Goal: Task Accomplishment & Management: Manage account settings

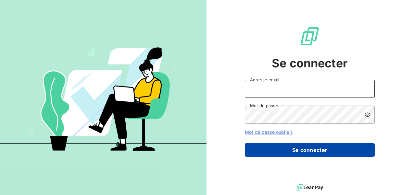
type input "GERTHOFFER"
click at [309, 154] on button "Se connecter" at bounding box center [310, 150] width 130 height 14
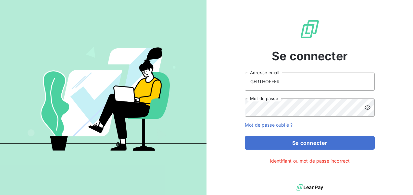
click at [310, 150] on div "Se connecter GERTHOFFER Adresse email Mot de passe Mot de passe oublié ? Se con…" at bounding box center [310, 91] width 130 height 183
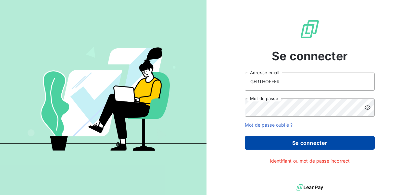
click at [310, 144] on button "Se connecter" at bounding box center [310, 143] width 130 height 14
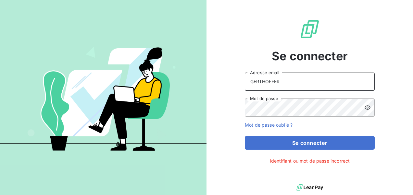
click at [292, 83] on input "GERTHOFFER" at bounding box center [310, 82] width 130 height 18
drag, startPoint x: 292, startPoint y: 83, endPoint x: 230, endPoint y: 88, distance: 62.1
click at [230, 88] on div "Se connecter GERTHOFFER Adresse email Mot de passe Mot de passe oublié ? Se con…" at bounding box center [309, 91] width 206 height 183
type input "[EMAIL_ADDRESS][DOMAIN_NAME]"
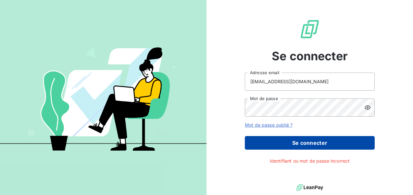
click at [295, 140] on button "Se connecter" at bounding box center [310, 143] width 130 height 14
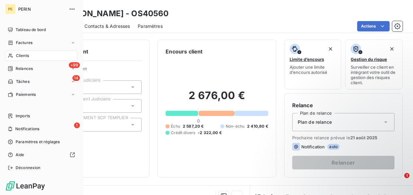
click at [23, 53] on span "Clients" at bounding box center [22, 56] width 13 height 6
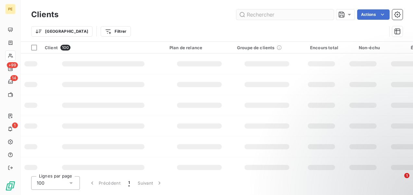
click at [288, 16] on input "text" at bounding box center [284, 14] width 97 height 10
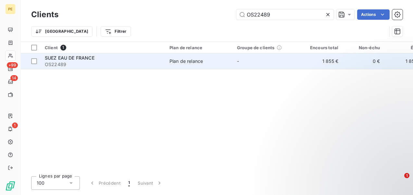
type input "OS22489"
click at [163, 60] on td "SUEZ EAU DE FRANCE OS22489" at bounding box center [103, 62] width 125 height 16
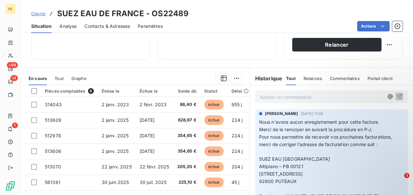
scroll to position [130, 0]
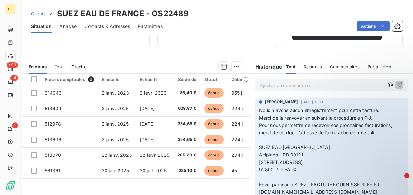
click at [367, 85] on p "Ajouter un commentaire ﻿" at bounding box center [322, 85] width 124 height 8
click at [271, 83] on p "Ajouter un commentaire ﻿" at bounding box center [322, 85] width 124 height 8
click at [334, 85] on p "Ajouter un commentaire ﻿" at bounding box center [322, 85] width 124 height 8
click at [387, 86] on icon "button" at bounding box center [390, 85] width 6 height 6
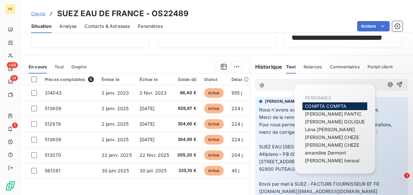
click at [345, 105] on span "COMPTA COMPTA" at bounding box center [326, 107] width 42 height 6
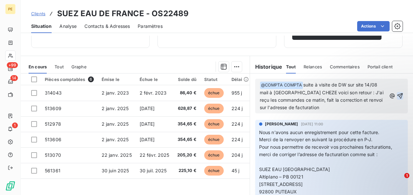
click at [397, 94] on icon "button" at bounding box center [400, 96] width 6 height 6
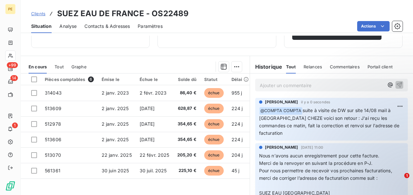
scroll to position [0, 0]
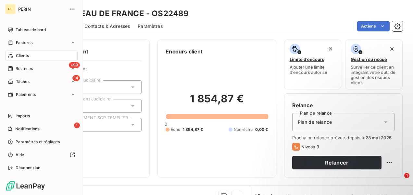
click at [27, 53] on div "Clients" at bounding box center [41, 56] width 72 height 10
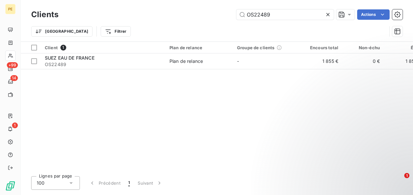
click at [328, 15] on icon at bounding box center [327, 14] width 3 height 3
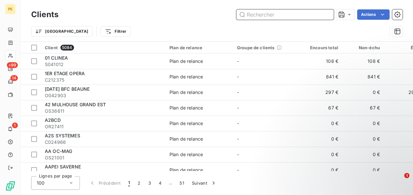
click at [307, 15] on input "text" at bounding box center [284, 14] width 97 height 10
paste input "OS21994"
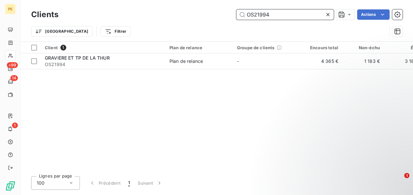
type input "OS21994"
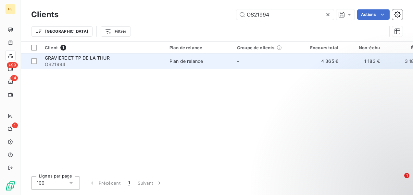
click at [176, 57] on td "Plan de relance" at bounding box center [200, 62] width 68 height 16
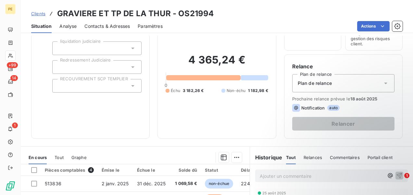
scroll to position [130, 0]
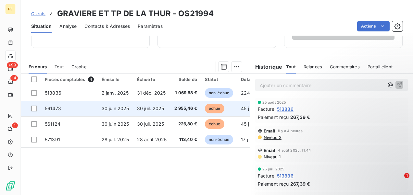
click at [191, 108] on span "2 955,46 €" at bounding box center [185, 108] width 23 height 6
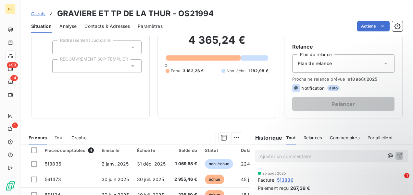
scroll to position [65, 0]
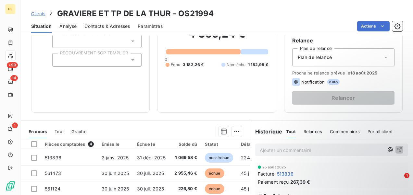
click at [275, 148] on p "Ajouter un commentaire ﻿" at bounding box center [322, 150] width 124 height 8
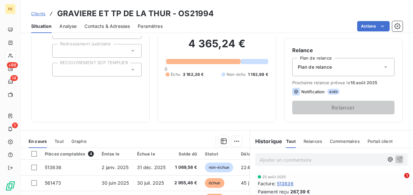
scroll to position [97, 0]
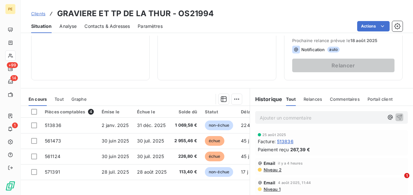
click at [306, 100] on span "Relances" at bounding box center [312, 99] width 19 height 5
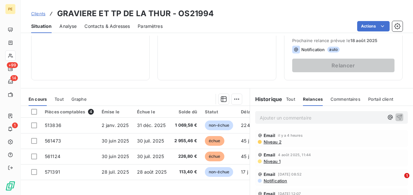
click at [291, 100] on span "Tout" at bounding box center [290, 99] width 9 height 5
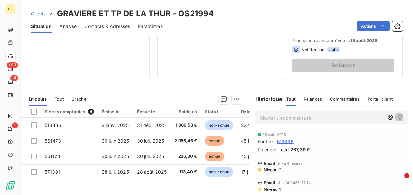
click at [286, 119] on p "Ajouter un commentaire ﻿" at bounding box center [322, 118] width 124 height 8
click at [387, 115] on icon "button" at bounding box center [390, 117] width 6 height 6
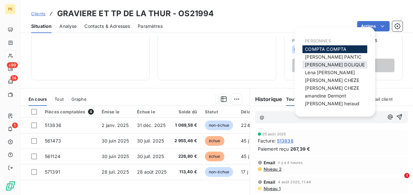
click at [327, 63] on span "[PERSON_NAME]" at bounding box center [335, 65] width 60 height 6
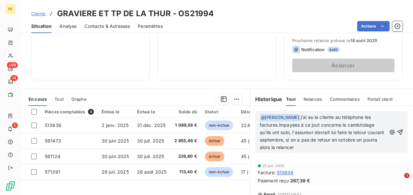
scroll to position [65, 0]
click at [316, 126] on span "j'ai eu la cliente au téléphone les factures impayées à ce jout concerne le cam…" at bounding box center [323, 133] width 126 height 36
click at [397, 132] on icon "button" at bounding box center [400, 132] width 6 height 6
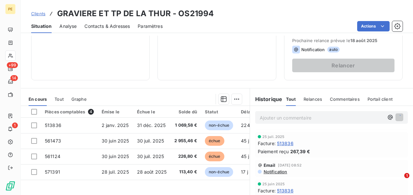
scroll to position [36, 0]
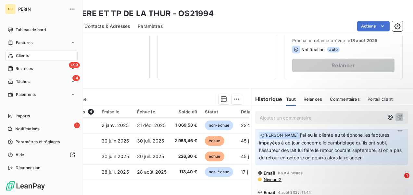
click at [14, 56] on div "Clients" at bounding box center [41, 56] width 72 height 10
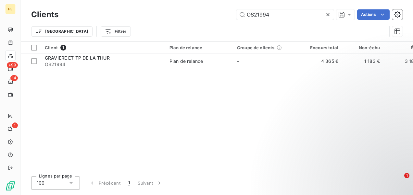
click at [328, 13] on icon at bounding box center [328, 14] width 6 height 6
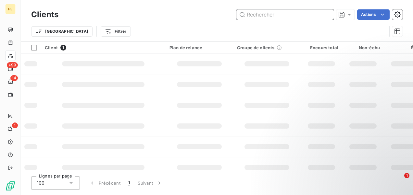
click at [304, 15] on input "text" at bounding box center [284, 14] width 97 height 10
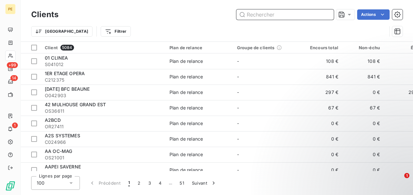
paste input "OS24267"
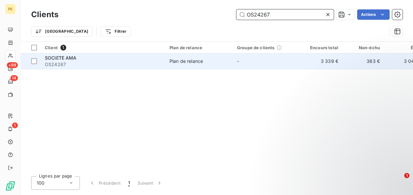
type input "OS24267"
click at [140, 56] on div "SOCIETE AMA" at bounding box center [103, 58] width 117 height 6
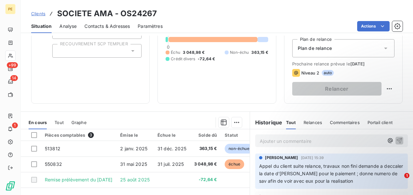
scroll to position [97, 0]
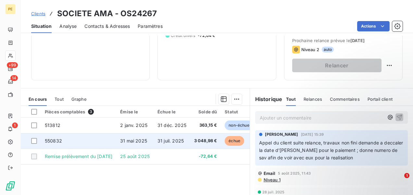
click at [224, 139] on td "échue" at bounding box center [239, 141] width 36 height 16
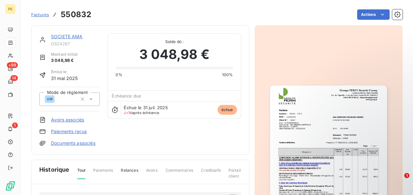
click at [38, 14] on span "Factures" at bounding box center [40, 14] width 18 height 5
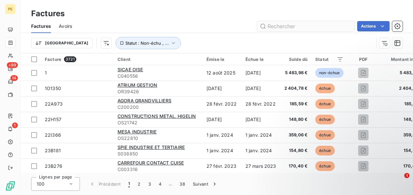
click at [307, 26] on input "text" at bounding box center [305, 26] width 97 height 10
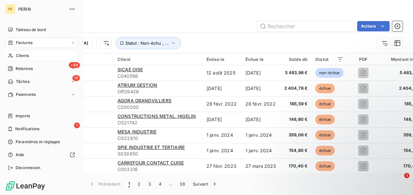
click at [17, 56] on span "Clients" at bounding box center [22, 56] width 13 height 6
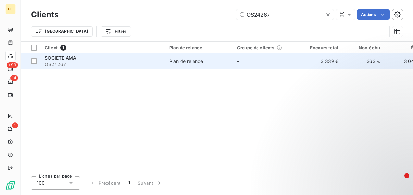
click at [198, 59] on div "Plan de relance" at bounding box center [185, 61] width 33 height 6
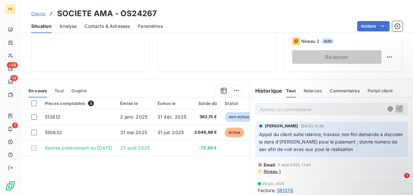
scroll to position [152, 0]
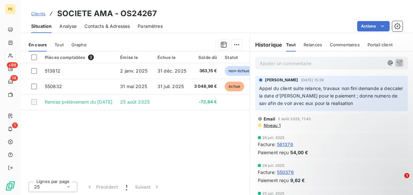
click at [364, 62] on p "Ajouter un commentaire ﻿" at bounding box center [322, 63] width 124 height 8
click at [387, 62] on icon "button" at bounding box center [390, 63] width 6 height 6
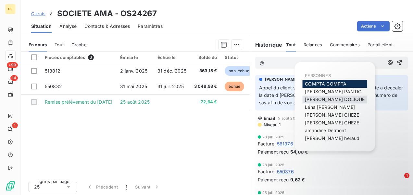
click at [317, 102] on span "[PERSON_NAME]" at bounding box center [335, 100] width 60 height 6
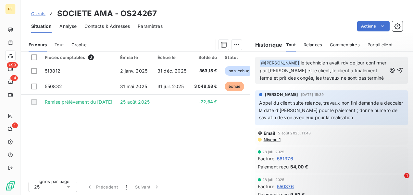
click at [310, 78] on span "le technicien avait rdv ce jour confirmer par [PERSON_NAME] et le client, le cl…" at bounding box center [324, 70] width 128 height 21
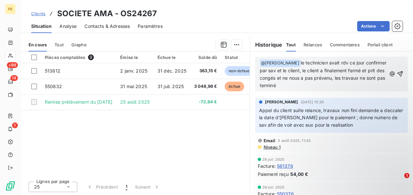
click at [332, 84] on p "﻿ @ [PERSON_NAME] ﻿ le technicien avait rdv ce jour confirmer par sav et le cli…" at bounding box center [323, 74] width 127 height 30
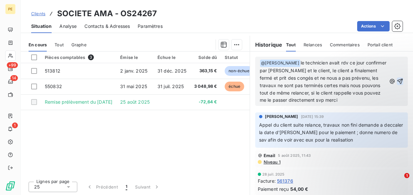
click at [397, 79] on icon "button" at bounding box center [400, 81] width 6 height 6
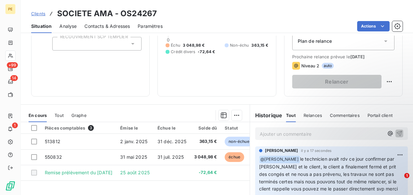
scroll to position [0, 0]
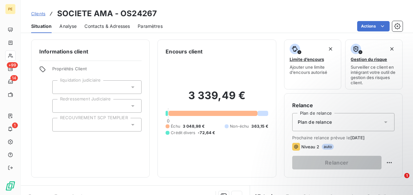
click at [43, 12] on span "Clients" at bounding box center [38, 13] width 14 height 5
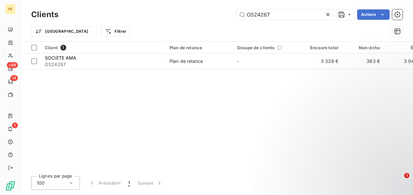
click at [328, 15] on icon at bounding box center [327, 14] width 3 height 3
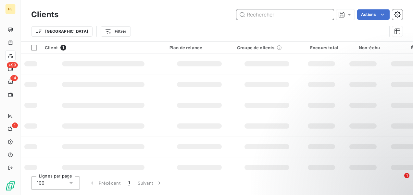
click at [293, 15] on input "text" at bounding box center [284, 14] width 97 height 10
paste input "OS40560"
type input "OS40560"
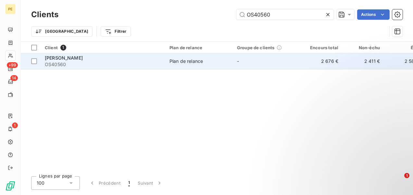
click at [191, 60] on div "Plan de relance" at bounding box center [185, 61] width 33 height 6
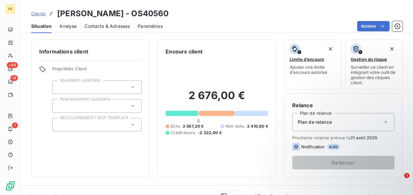
click at [39, 14] on span "Clients" at bounding box center [38, 13] width 14 height 5
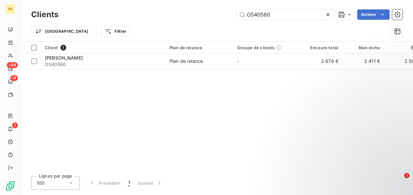
click at [328, 15] on icon at bounding box center [327, 14] width 3 height 3
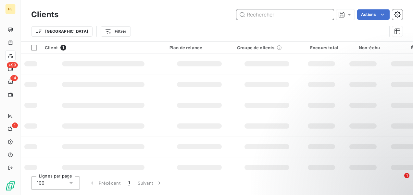
click at [304, 12] on input "text" at bounding box center [284, 14] width 97 height 10
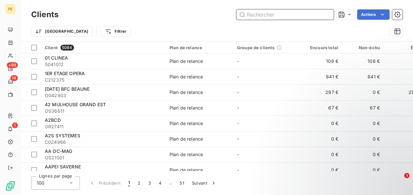
paste input "OS39087"
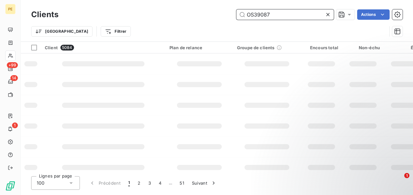
type input "OS39087"
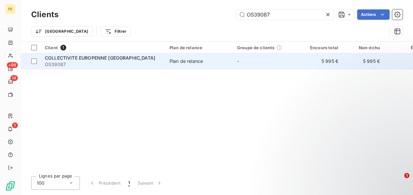
click at [158, 58] on div "COLLECTIVITE EUROPENNE [GEOGRAPHIC_DATA]" at bounding box center [103, 58] width 117 height 6
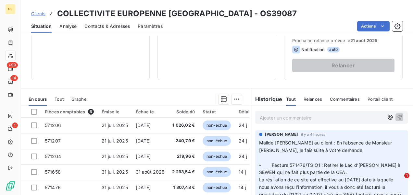
click at [313, 119] on p "Ajouter un commentaire ﻿" at bounding box center [322, 118] width 124 height 8
click at [387, 117] on icon "button" at bounding box center [390, 117] width 6 height 6
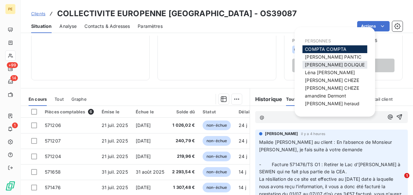
click at [322, 65] on span "[PERSON_NAME]" at bounding box center [335, 65] width 60 height 6
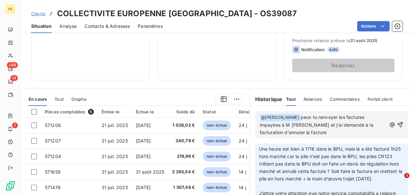
scroll to position [65, 0]
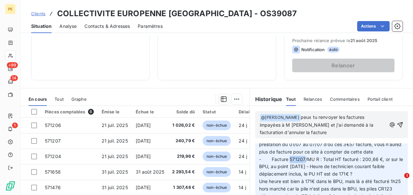
drag, startPoint x: 287, startPoint y: 166, endPoint x: 302, endPoint y: 165, distance: 14.7
click at [302, 165] on span "- Facture 571207/MU R : Total HT facturé : 200,66 €, or sur le BPU, au point [D…" at bounding box center [331, 167] width 145 height 20
copy span "571207"
click at [318, 133] on p "﻿ @ [PERSON_NAME] ﻿ peux tu renvoyer les factures impayées à M [PERSON_NAME] et…" at bounding box center [323, 125] width 127 height 23
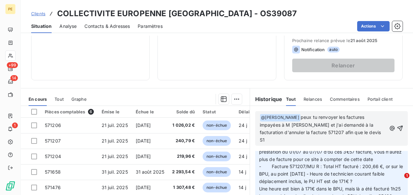
click at [366, 132] on p "﻿ @ [PERSON_NAME] ﻿ peux tu renvoyer les factures impayées à M [PERSON_NAME] et…" at bounding box center [323, 129] width 127 height 30
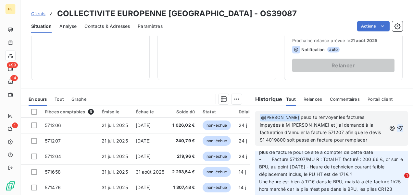
click at [397, 129] on icon "button" at bounding box center [400, 128] width 6 height 6
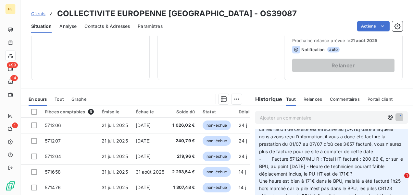
scroll to position [96, 0]
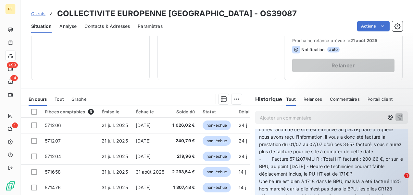
click at [36, 12] on span "Clients" at bounding box center [38, 13] width 14 height 5
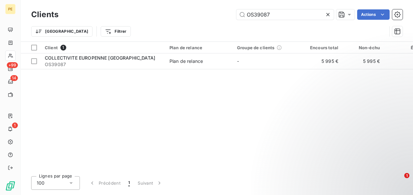
click at [326, 15] on icon at bounding box center [328, 14] width 6 height 6
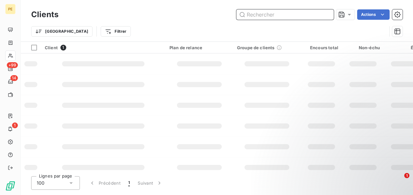
click at [287, 13] on input "text" at bounding box center [284, 14] width 97 height 10
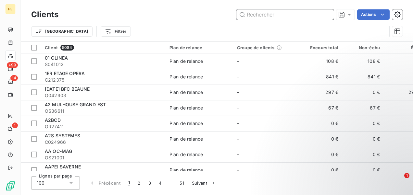
paste input "OS00014"
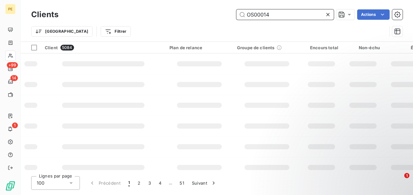
type input "OS00014"
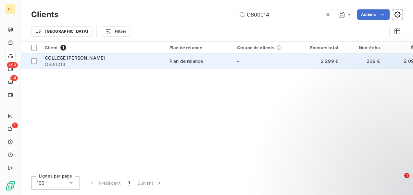
click at [199, 59] on div "Plan de relance" at bounding box center [185, 61] width 33 height 6
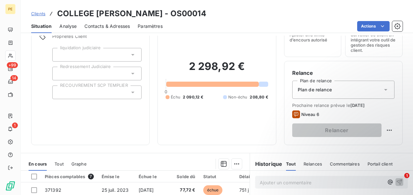
scroll to position [97, 0]
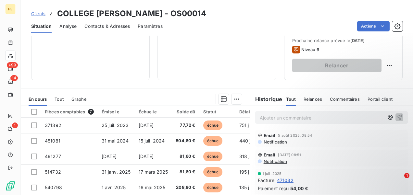
click at [282, 115] on p "Ajouter un commentaire ﻿" at bounding box center [322, 118] width 124 height 8
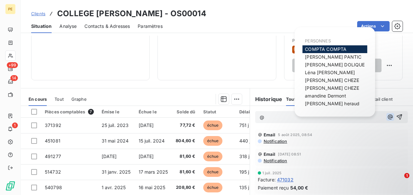
click at [387, 117] on icon "button" at bounding box center [390, 117] width 6 height 6
click at [325, 92] on div "[PERSON_NAME]" at bounding box center [334, 96] width 65 height 8
click at [324, 95] on span "[PERSON_NAME]" at bounding box center [325, 96] width 41 height 6
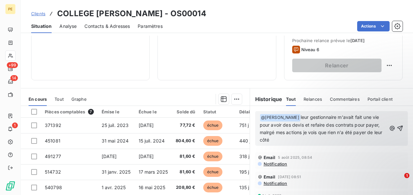
click at [282, 131] on span "leur gestionnaire m'avait fait une vie pour avoir des devis et refaire des cont…" at bounding box center [322, 129] width 124 height 28
click at [397, 127] on icon "button" at bounding box center [400, 129] width 6 height 6
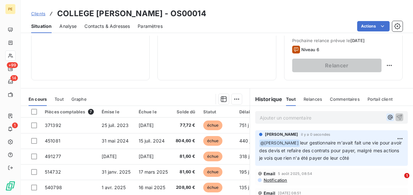
click at [387, 115] on icon "button" at bounding box center [390, 117] width 6 height 6
click at [388, 117] on icon "button" at bounding box center [390, 117] width 5 height 5
click at [354, 117] on p "Ajouter un commentaire ﻿" at bounding box center [322, 118] width 124 height 8
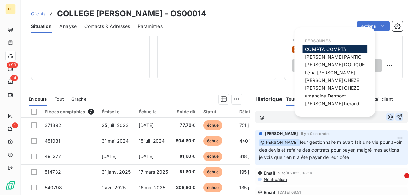
click at [387, 115] on icon "button" at bounding box center [390, 117] width 6 height 6
click at [348, 65] on div "[PERSON_NAME]" at bounding box center [334, 65] width 65 height 8
click at [325, 68] on div "[PERSON_NAME]" at bounding box center [334, 65] width 65 height 8
click at [319, 67] on span "[PERSON_NAME]" at bounding box center [335, 65] width 60 height 6
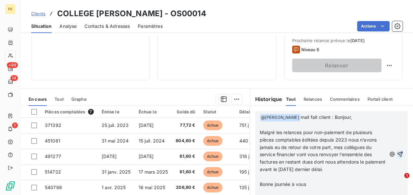
click at [397, 151] on icon "button" at bounding box center [400, 154] width 6 height 6
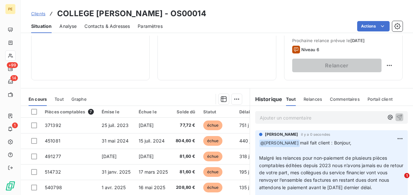
scroll to position [0, 0]
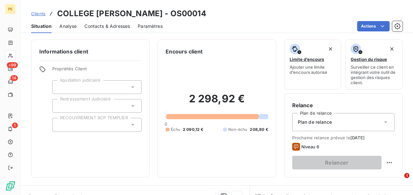
click at [41, 12] on span "Clients" at bounding box center [38, 13] width 14 height 5
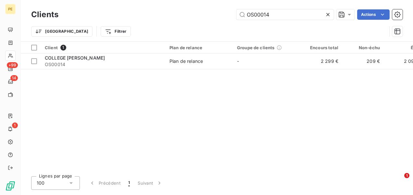
click at [326, 14] on icon at bounding box center [328, 14] width 6 height 6
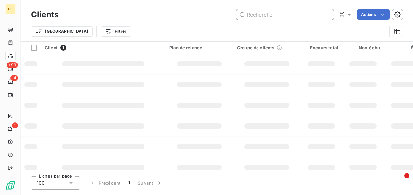
click at [307, 15] on input "text" at bounding box center [284, 14] width 97 height 10
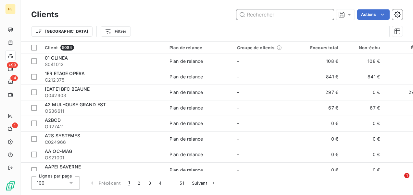
paste input "OS24897"
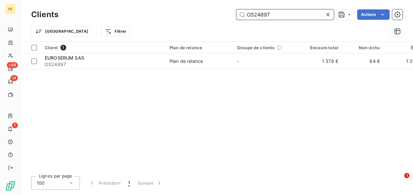
type input "OS24897"
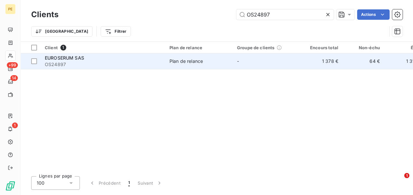
click at [73, 55] on span "EUROSERUM SAS" at bounding box center [64, 58] width 39 height 6
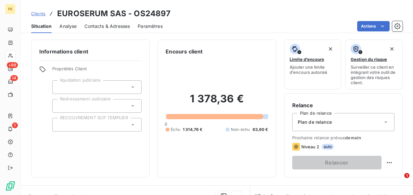
click at [45, 14] on span "Clients" at bounding box center [38, 13] width 14 height 5
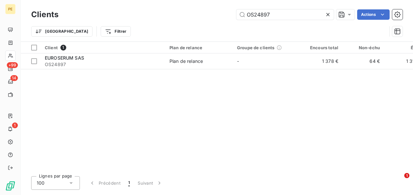
click at [329, 13] on icon at bounding box center [328, 14] width 6 height 6
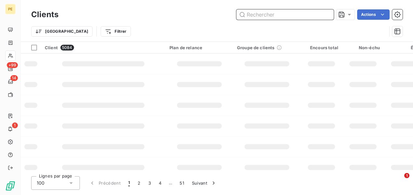
click at [309, 16] on input "text" at bounding box center [284, 14] width 97 height 10
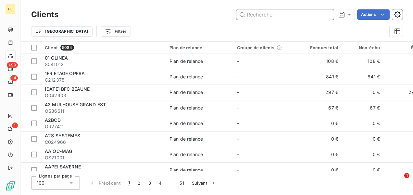
paste input "OS40785"
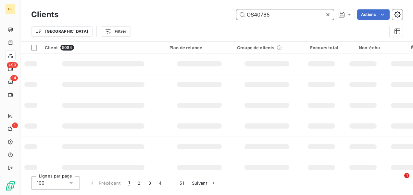
type input "OS40785"
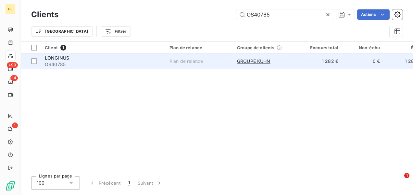
click at [154, 63] on span "OS40785" at bounding box center [103, 64] width 117 height 6
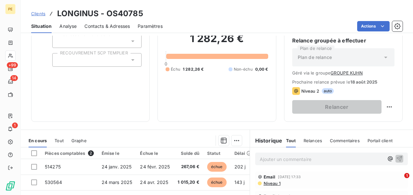
scroll to position [97, 0]
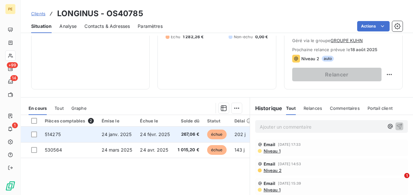
click at [230, 131] on td "202 j" at bounding box center [242, 135] width 25 height 16
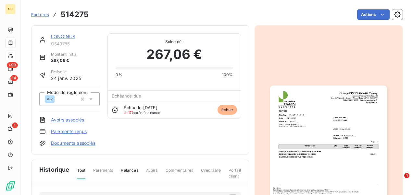
click at [45, 15] on span "Factures" at bounding box center [40, 14] width 18 height 5
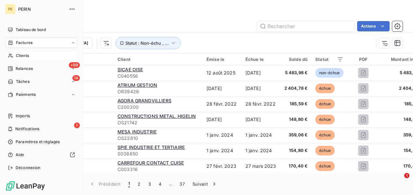
click at [23, 56] on span "Clients" at bounding box center [22, 56] width 13 height 6
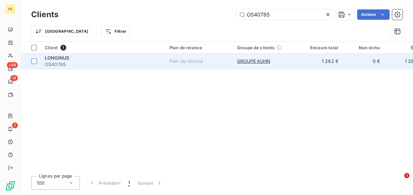
click at [139, 57] on div "LONGINUS" at bounding box center [103, 58] width 117 height 6
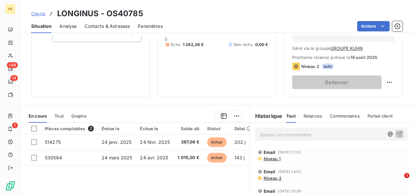
scroll to position [97, 0]
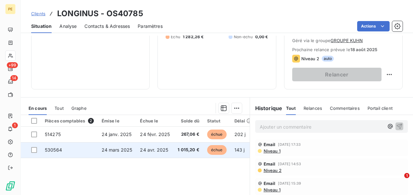
click at [246, 151] on td "143 j" at bounding box center [242, 150] width 25 height 16
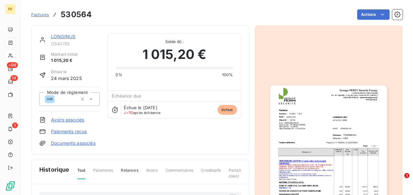
click at [125, 170] on span "Relances" at bounding box center [129, 173] width 17 height 11
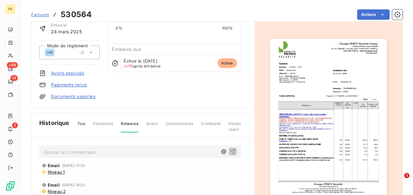
scroll to position [32, 0]
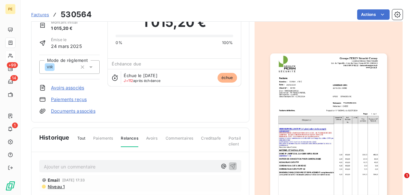
click at [81, 139] on span "Tout" at bounding box center [81, 141] width 8 height 11
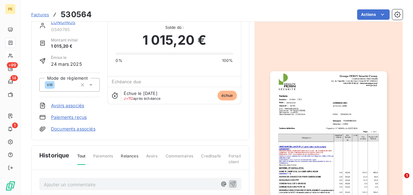
scroll to position [0, 0]
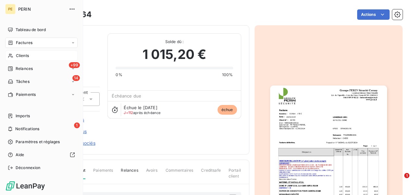
drag, startPoint x: 28, startPoint y: 53, endPoint x: 51, endPoint y: 53, distance: 23.0
click at [28, 53] on span "Clients" at bounding box center [22, 56] width 13 height 6
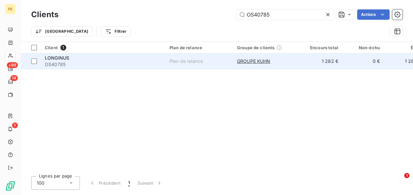
click at [112, 62] on span "OS40785" at bounding box center [103, 64] width 117 height 6
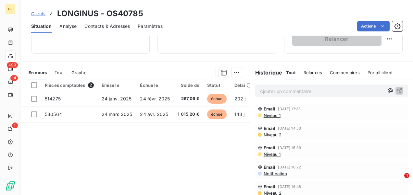
scroll to position [96, 0]
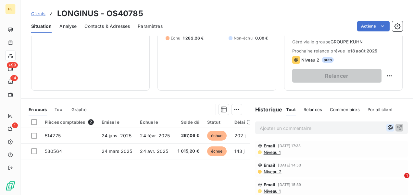
click at [387, 125] on icon "button" at bounding box center [390, 128] width 6 height 6
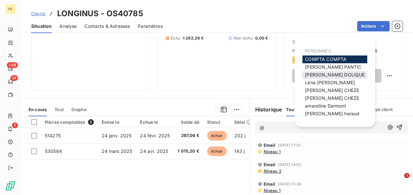
click at [317, 74] on span "[PERSON_NAME]" at bounding box center [335, 75] width 60 height 6
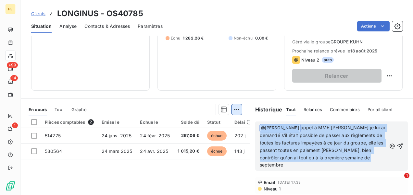
drag, startPoint x: 288, startPoint y: 165, endPoint x: 230, endPoint y: 114, distance: 77.3
click at [230, 114] on div "En cours Tout Graphe Pièces comptables 2 Émise le Échue le Solde dû Statut Déla…" at bounding box center [217, 180] width 392 height 162
click at [325, 154] on p "﻿ @ [PERSON_NAME] ﻿ appel à MME [PERSON_NAME] je lui ai demandé s'il était poss…" at bounding box center [323, 146] width 127 height 45
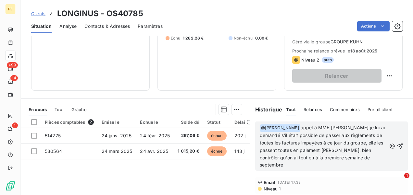
click at [330, 151] on span "appel à MME [PERSON_NAME] je lui ai demandé s'il était possible de passer aux r…" at bounding box center [323, 146] width 127 height 43
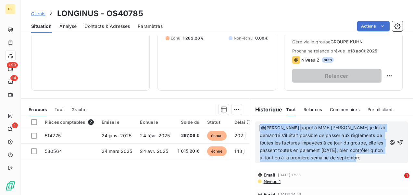
drag, startPoint x: 374, startPoint y: 156, endPoint x: 198, endPoint y: 107, distance: 182.4
click at [198, 107] on div "En cours Tout Graphe Pièces comptables 2 Émise le Échue le Solde dû Statut Déla…" at bounding box center [217, 180] width 392 height 162
copy p "﻿ @ [PERSON_NAME] ﻿ appel à MME [PERSON_NAME] je lui ai demandé s'il était poss…"
click at [397, 140] on icon "button" at bounding box center [400, 143] width 6 height 6
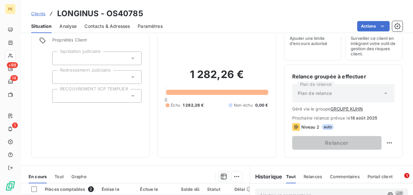
scroll to position [0, 0]
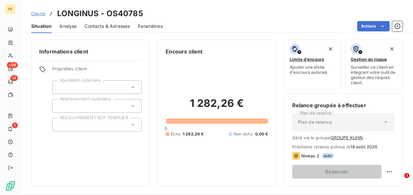
click at [38, 12] on span "Clients" at bounding box center [38, 13] width 14 height 5
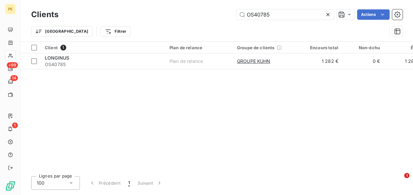
click at [328, 13] on icon at bounding box center [328, 14] width 6 height 6
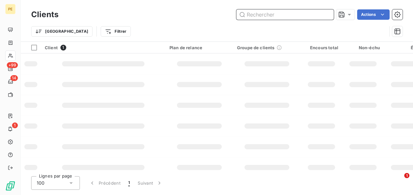
click at [293, 14] on input "text" at bounding box center [284, 14] width 97 height 10
paste input "OS40623"
type input "OS40623"
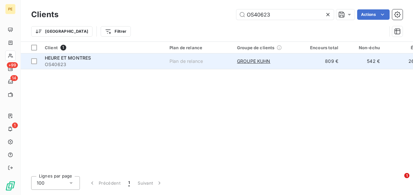
click at [189, 58] on div "Plan de relance" at bounding box center [185, 61] width 33 height 6
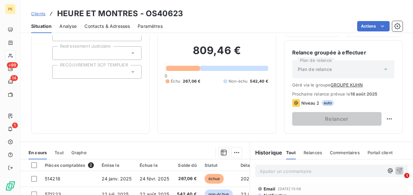
scroll to position [161, 0]
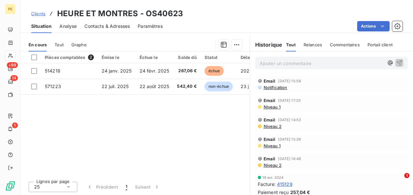
click at [305, 62] on p "Ajouter un commentaire ﻿" at bounding box center [322, 63] width 124 height 8
click at [387, 63] on icon "button" at bounding box center [390, 63] width 6 height 6
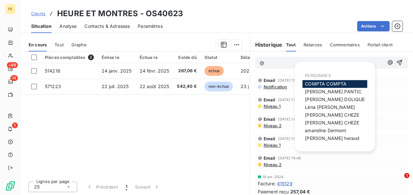
drag, startPoint x: 326, startPoint y: 101, endPoint x: 322, endPoint y: 97, distance: 5.3
click at [325, 101] on span "[PERSON_NAME]" at bounding box center [335, 100] width 60 height 6
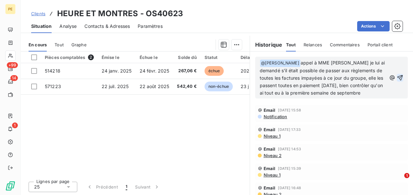
click at [397, 76] on icon "button" at bounding box center [400, 78] width 6 height 6
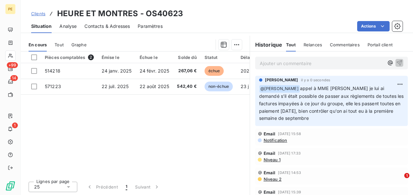
click at [38, 14] on span "Clients" at bounding box center [38, 13] width 14 height 5
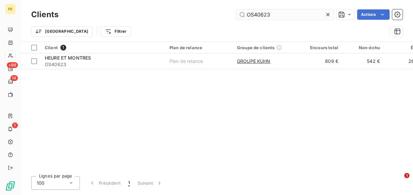
drag, startPoint x: 327, startPoint y: 13, endPoint x: 309, endPoint y: 17, distance: 18.3
click at [327, 13] on icon at bounding box center [328, 14] width 6 height 6
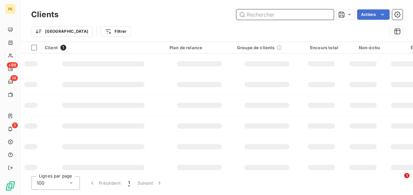
click at [307, 17] on input "text" at bounding box center [284, 14] width 97 height 10
paste input "OS40786"
type input "OS40786"
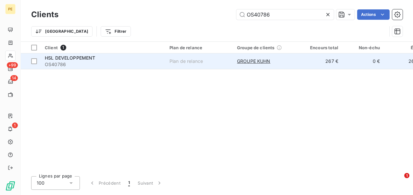
click at [156, 56] on div "HSL DEVELOPPEMENT" at bounding box center [103, 58] width 117 height 6
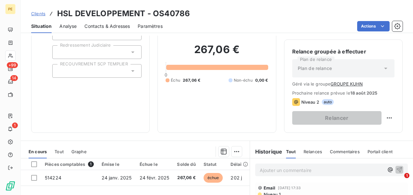
scroll to position [130, 0]
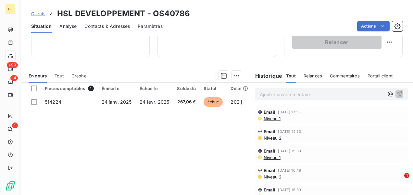
click at [291, 95] on p "Ajouter un commentaire ﻿" at bounding box center [322, 95] width 124 height 8
click at [301, 92] on p "Ajouter un commentaire ﻿" at bounding box center [322, 95] width 124 height 8
click at [387, 93] on icon "button" at bounding box center [390, 94] width 6 height 6
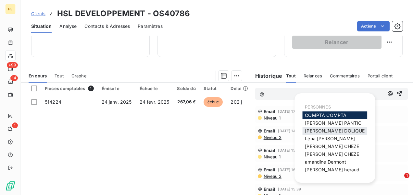
click at [334, 133] on span "[PERSON_NAME]" at bounding box center [335, 131] width 60 height 6
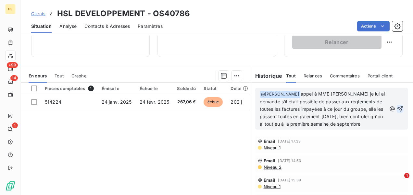
click at [397, 107] on icon "button" at bounding box center [400, 109] width 6 height 6
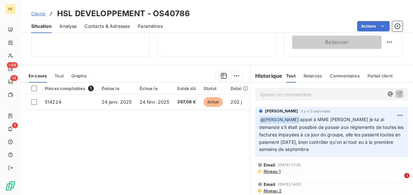
scroll to position [0, 0]
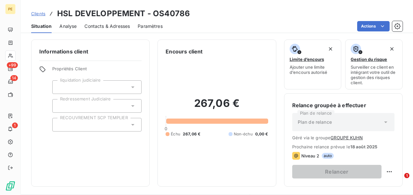
click at [38, 12] on span "Clients" at bounding box center [38, 13] width 14 height 5
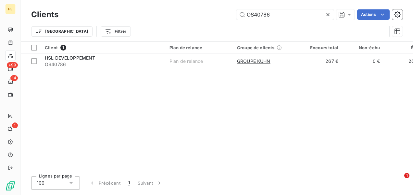
click at [328, 15] on icon at bounding box center [328, 14] width 6 height 6
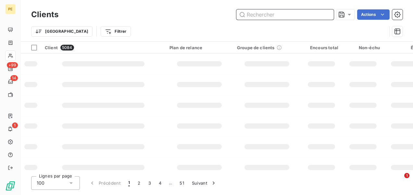
click at [313, 15] on input "text" at bounding box center [284, 14] width 97 height 10
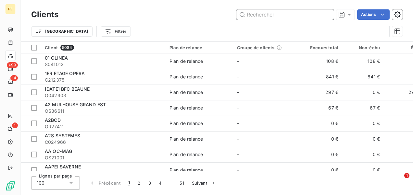
paste input "OS40790"
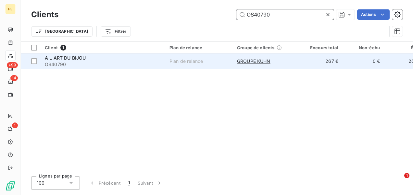
type input "OS40790"
click at [156, 62] on span "OS40790" at bounding box center [103, 64] width 117 height 6
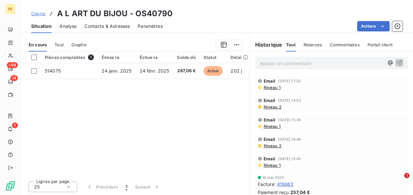
click at [299, 63] on p "Ajouter un commentaire ﻿" at bounding box center [322, 63] width 124 height 8
click at [296, 63] on p "Ajouter un commentaire ﻿" at bounding box center [322, 63] width 124 height 8
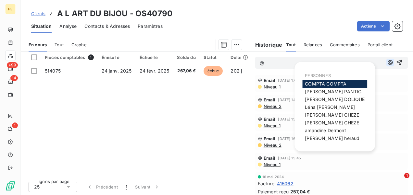
click at [387, 63] on icon "button" at bounding box center [390, 62] width 6 height 6
click at [331, 99] on span "[PERSON_NAME]" at bounding box center [335, 100] width 60 height 6
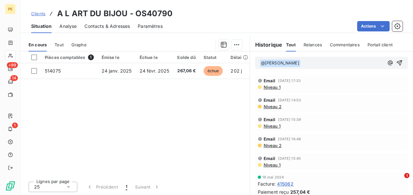
click at [306, 62] on p "﻿ @ [PERSON_NAME] ﻿ ﻿" at bounding box center [322, 63] width 124 height 8
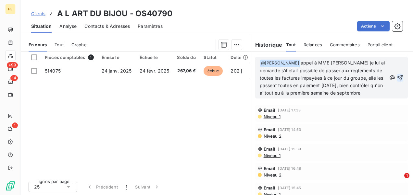
click at [397, 76] on icon "button" at bounding box center [400, 78] width 6 height 6
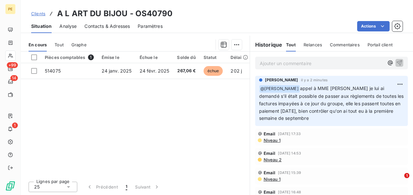
click at [32, 15] on span "Clients" at bounding box center [38, 13] width 14 height 5
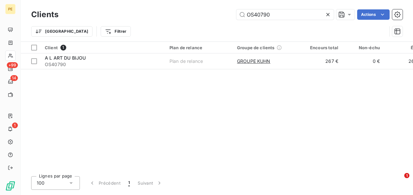
click at [328, 13] on icon at bounding box center [328, 14] width 6 height 6
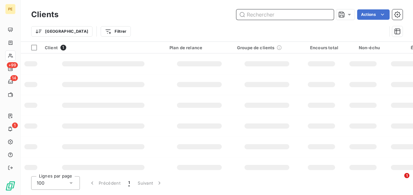
click at [306, 13] on input "text" at bounding box center [284, 14] width 97 height 10
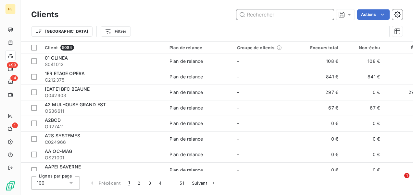
paste input "OS043039"
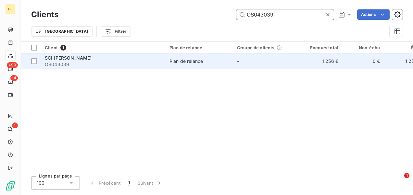
type input "OS043039"
click at [195, 59] on div "Plan de relance" at bounding box center [185, 61] width 33 height 6
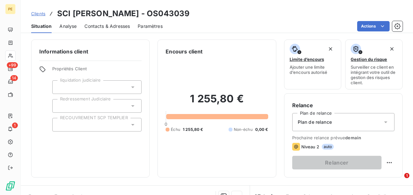
click at [42, 12] on span "Clients" at bounding box center [38, 13] width 14 height 5
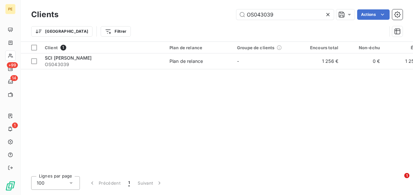
click at [328, 15] on icon at bounding box center [327, 14] width 3 height 3
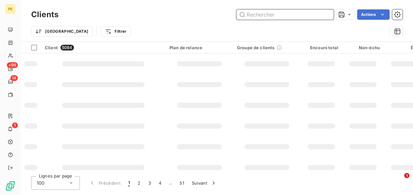
click at [309, 14] on input "text" at bounding box center [284, 14] width 97 height 10
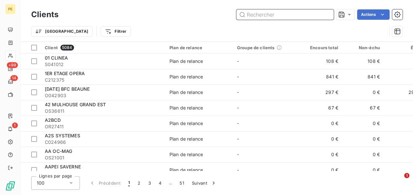
paste input "OS24994"
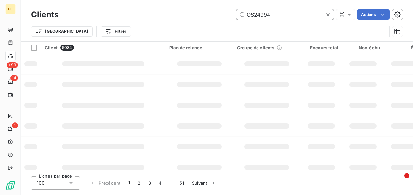
type input "OS24994"
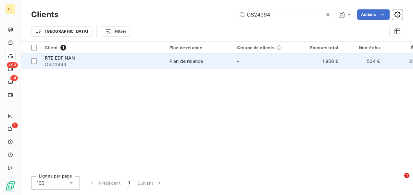
click at [146, 62] on span "OS24994" at bounding box center [103, 64] width 117 height 6
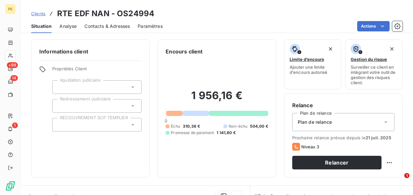
click at [39, 11] on span "Clients" at bounding box center [38, 13] width 14 height 5
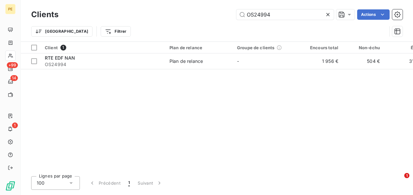
click at [328, 14] on icon at bounding box center [328, 14] width 6 height 6
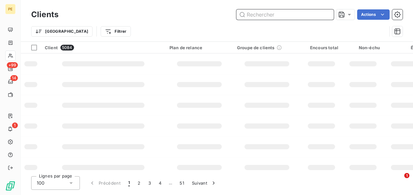
click at [301, 15] on input "text" at bounding box center [284, 14] width 97 height 10
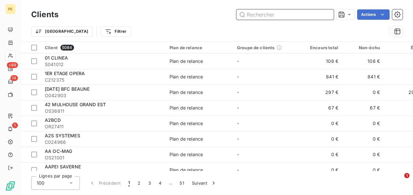
paste input "OS042577"
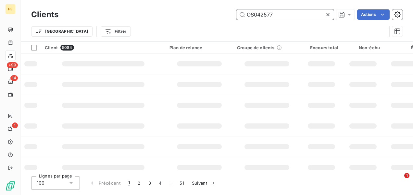
type input "OS042577"
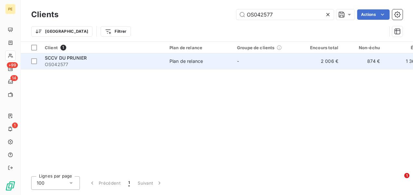
click at [82, 58] on span "SCCV DU PRUNIER" at bounding box center [66, 58] width 42 height 6
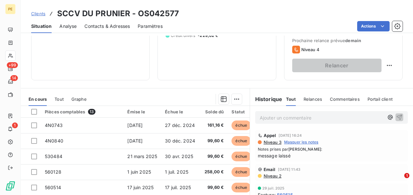
click at [308, 97] on span "Relances" at bounding box center [312, 99] width 19 height 5
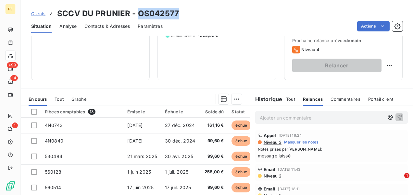
drag, startPoint x: 138, startPoint y: 14, endPoint x: 180, endPoint y: 11, distance: 41.9
click at [180, 11] on div "Clients SCCV DU PRUNIER - OS042577" at bounding box center [217, 14] width 392 height 12
copy h3 "OS042577"
click at [338, 167] on div "Email [DATE] 11:43" at bounding box center [331, 169] width 147 height 5
drag, startPoint x: 137, startPoint y: 12, endPoint x: 184, endPoint y: 13, distance: 47.1
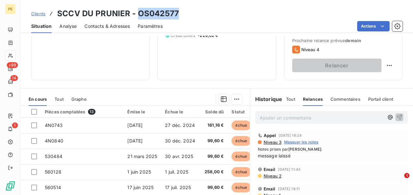
click at [184, 13] on div "Clients SCCV DU PRUNIER - OS042577" at bounding box center [217, 14] width 392 height 12
copy h3 "OS042577"
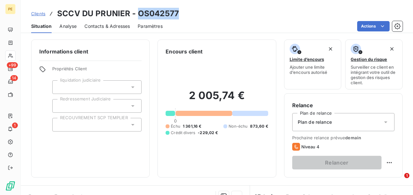
click at [36, 14] on span "Clients" at bounding box center [38, 13] width 14 height 5
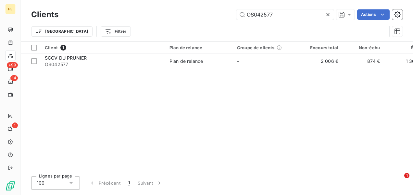
click at [328, 14] on icon at bounding box center [328, 14] width 6 height 6
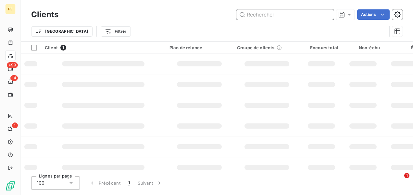
click at [310, 14] on input "text" at bounding box center [284, 14] width 97 height 10
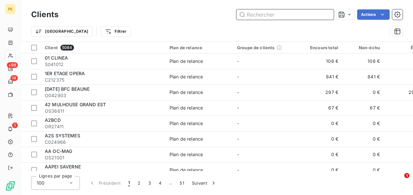
paste input "OS00059"
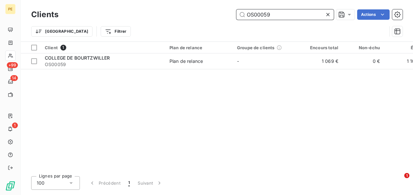
type input "OS00059"
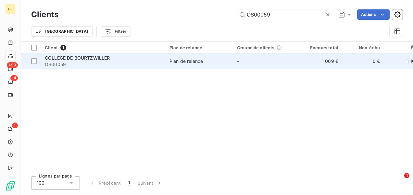
click at [110, 61] on span "OS00059" at bounding box center [103, 64] width 117 height 6
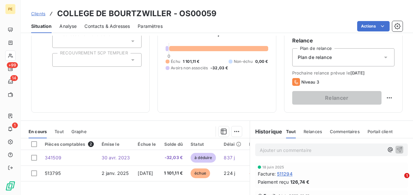
scroll to position [97, 0]
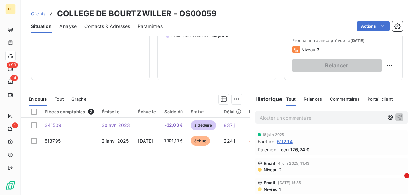
click at [336, 117] on p "Ajouter un commentaire ﻿" at bounding box center [322, 118] width 124 height 8
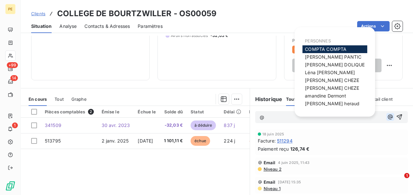
click at [387, 116] on icon "button" at bounding box center [390, 117] width 6 height 6
click at [325, 62] on div "[PERSON_NAME]" at bounding box center [334, 65] width 65 height 8
click at [284, 117] on p "@" at bounding box center [322, 117] width 124 height 7
click at [317, 70] on span "[PERSON_NAME]" at bounding box center [330, 73] width 50 height 6
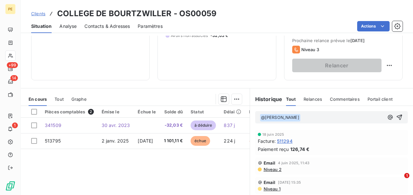
click at [299, 117] on p "﻿ @ [PERSON_NAME] ﻿ ﻿" at bounding box center [322, 118] width 124 height 8
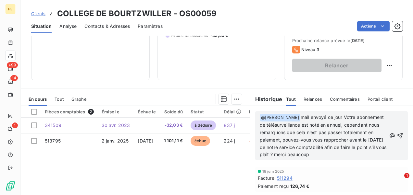
click at [336, 117] on span "mail envoyé ce jour Votre abonnement de télésurveillance est noté en annuel, ce…" at bounding box center [324, 136] width 128 height 43
click at [397, 139] on icon "button" at bounding box center [400, 136] width 6 height 6
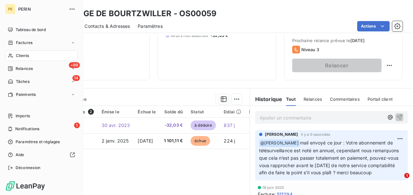
drag, startPoint x: 17, startPoint y: 57, endPoint x: 58, endPoint y: 49, distance: 42.1
click at [17, 57] on span "Clients" at bounding box center [22, 56] width 13 height 6
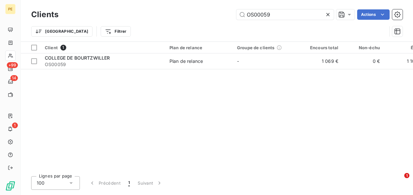
click at [328, 13] on icon at bounding box center [328, 14] width 6 height 6
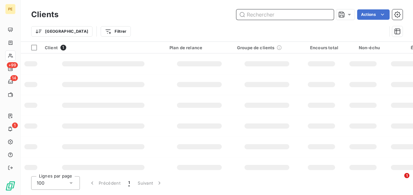
click at [288, 17] on input "text" at bounding box center [284, 14] width 97 height 10
paste input "OS037141"
type input "OS037141"
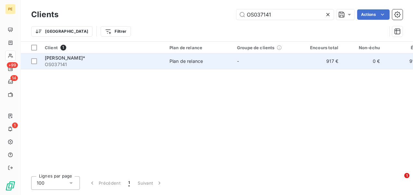
click at [79, 63] on span "OS037141" at bounding box center [103, 64] width 117 height 6
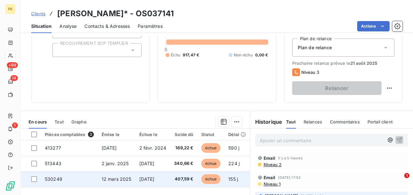
scroll to position [65, 0]
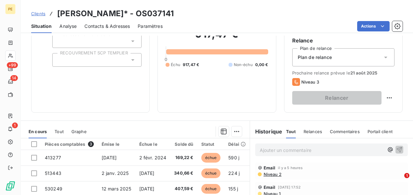
click at [98, 20] on div "Contacts & Adresses" at bounding box center [106, 26] width 45 height 14
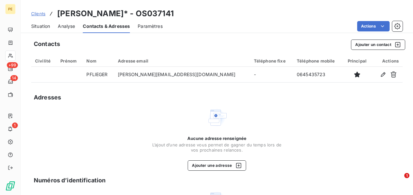
click at [43, 23] on span "Situation" at bounding box center [40, 26] width 19 height 6
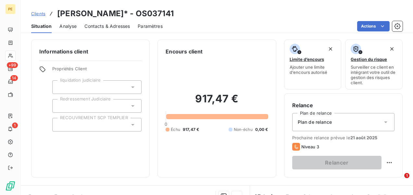
click at [76, 25] on span "Analyse" at bounding box center [67, 26] width 17 height 6
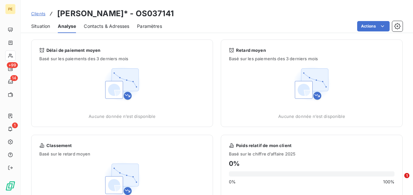
click at [95, 23] on span "Contacts & Adresses" at bounding box center [106, 26] width 45 height 6
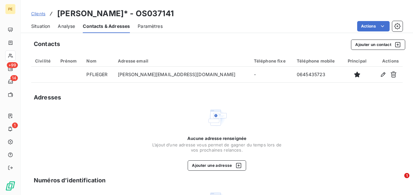
click at [40, 13] on span "Clients" at bounding box center [38, 13] width 14 height 5
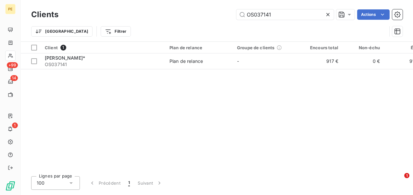
click at [68, 70] on div "Client 1 Plan de relance Groupe de clients Encours total Non-échu Échu Limite d…" at bounding box center [217, 107] width 392 height 130
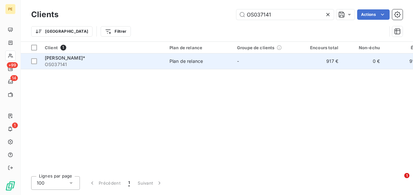
click at [68, 62] on span "OS037141" at bounding box center [103, 64] width 117 height 6
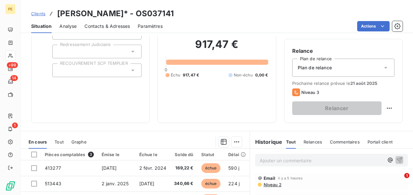
scroll to position [87, 0]
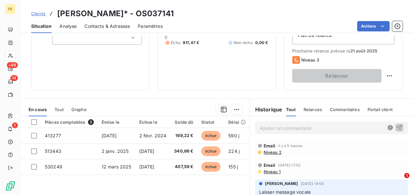
click at [299, 127] on p "Ajouter un commentaire ﻿" at bounding box center [322, 128] width 124 height 8
click at [387, 125] on icon "button" at bounding box center [390, 128] width 6 height 6
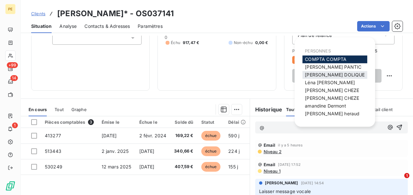
click at [333, 71] on div "[PERSON_NAME]" at bounding box center [334, 75] width 65 height 8
drag, startPoint x: 316, startPoint y: 83, endPoint x: 310, endPoint y: 112, distance: 30.0
click at [317, 83] on span "[PERSON_NAME]" at bounding box center [330, 83] width 50 height 6
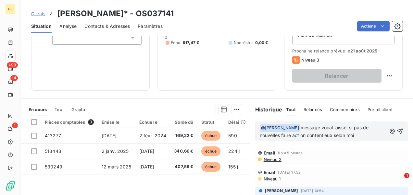
click at [361, 136] on p "﻿ @ [PERSON_NAME] ﻿ message vocal laissé, si pas de nouvelles faire action cont…" at bounding box center [323, 131] width 127 height 15
click at [356, 134] on p "﻿ @ [PERSON_NAME] ﻿ message vocal laissé, si pas de nouvelles faire action cont…" at bounding box center [323, 131] width 127 height 15
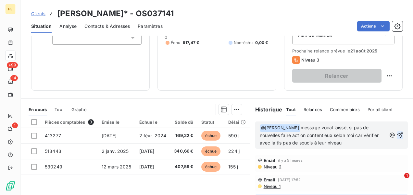
click at [397, 134] on icon "button" at bounding box center [400, 135] width 6 height 6
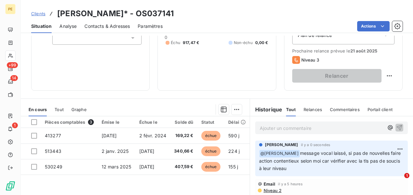
click at [38, 12] on span "Clients" at bounding box center [38, 13] width 14 height 5
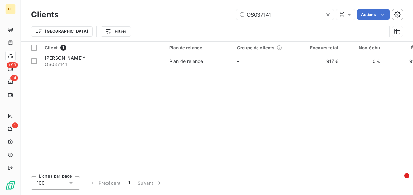
click at [330, 11] on icon at bounding box center [328, 14] width 6 height 6
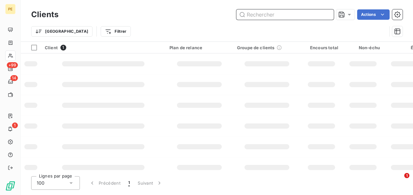
click at [323, 14] on input "text" at bounding box center [284, 14] width 97 height 10
paste input "OS22292"
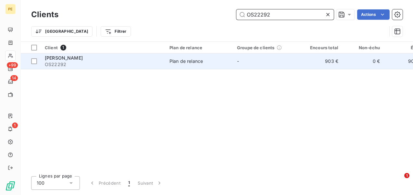
type input "OS22292"
click at [155, 59] on div "[PERSON_NAME]" at bounding box center [103, 58] width 117 height 6
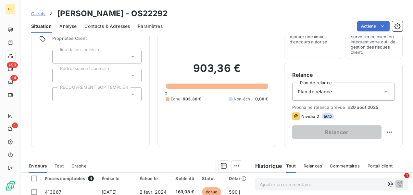
scroll to position [130, 0]
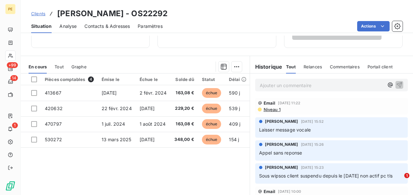
click at [340, 82] on p "Ajouter un commentaire ﻿" at bounding box center [322, 85] width 124 height 8
click at [387, 82] on icon "button" at bounding box center [390, 85] width 6 height 6
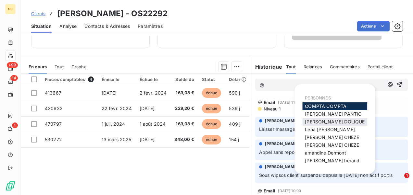
click at [331, 122] on span "[PERSON_NAME]" at bounding box center [335, 122] width 60 height 6
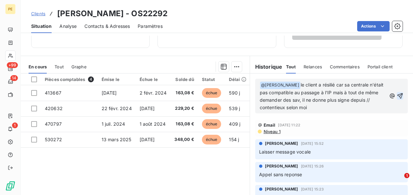
click at [397, 94] on icon "button" at bounding box center [400, 96] width 6 height 6
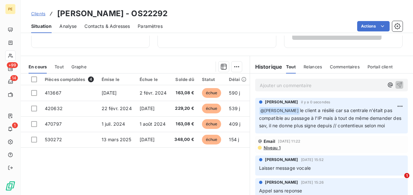
click at [38, 13] on span "Clients" at bounding box center [38, 13] width 14 height 5
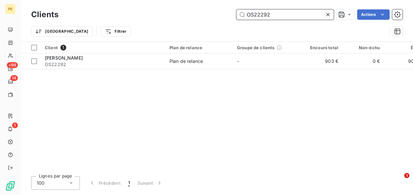
drag, startPoint x: 277, startPoint y: 13, endPoint x: 254, endPoint y: 13, distance: 22.4
click at [254, 13] on input "OS22292" at bounding box center [284, 14] width 97 height 10
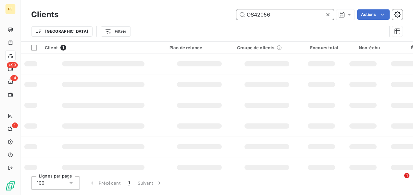
type input "OS42056"
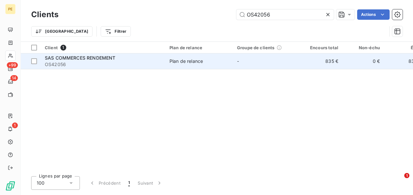
click at [87, 60] on span "SAS COMMERCES RENDEMENT" at bounding box center [80, 58] width 70 height 6
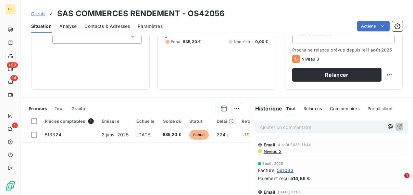
scroll to position [97, 0]
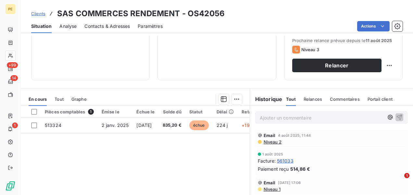
click at [316, 114] on p "Ajouter un commentaire ﻿" at bounding box center [322, 118] width 124 height 8
click at [387, 117] on icon "button" at bounding box center [390, 117] width 6 height 6
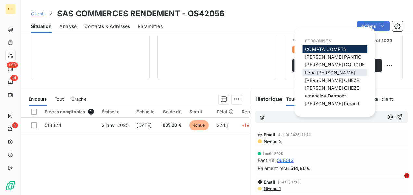
click at [323, 75] on span "[PERSON_NAME]" at bounding box center [330, 73] width 50 height 6
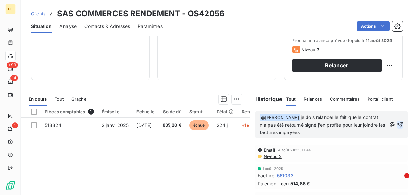
click at [397, 123] on icon "button" at bounding box center [400, 125] width 6 height 6
